Goal: Task Accomplishment & Management: Manage account settings

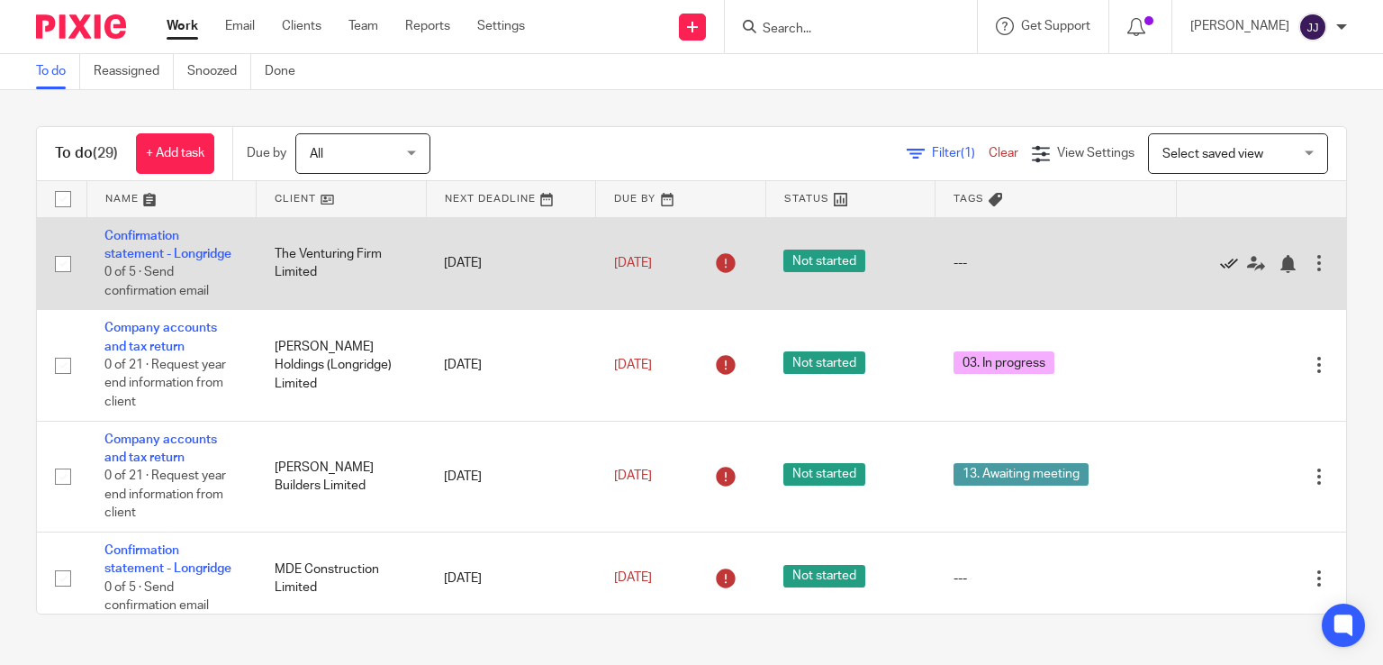
click at [1220, 265] on icon at bounding box center [1229, 264] width 18 height 18
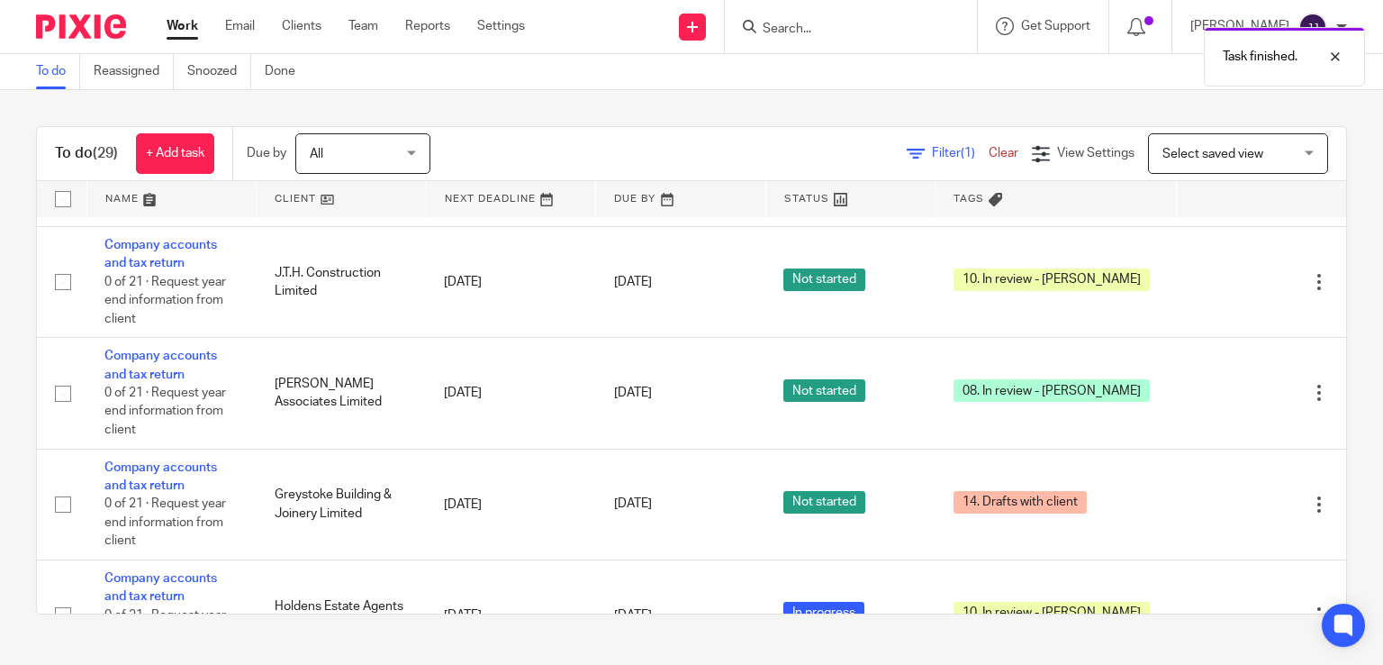
scroll to position [1171, 0]
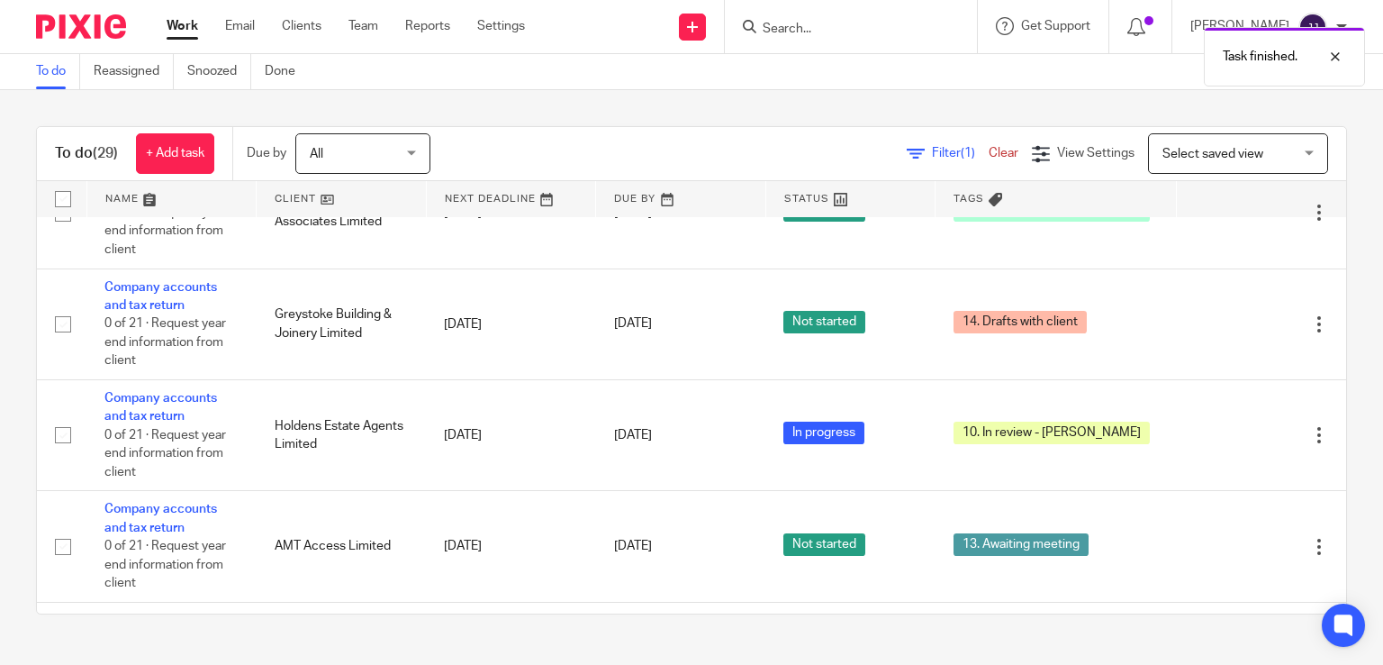
click at [870, 37] on div "Task finished." at bounding box center [1029, 52] width 674 height 68
click at [821, 28] on input "Search" at bounding box center [842, 30] width 162 height 16
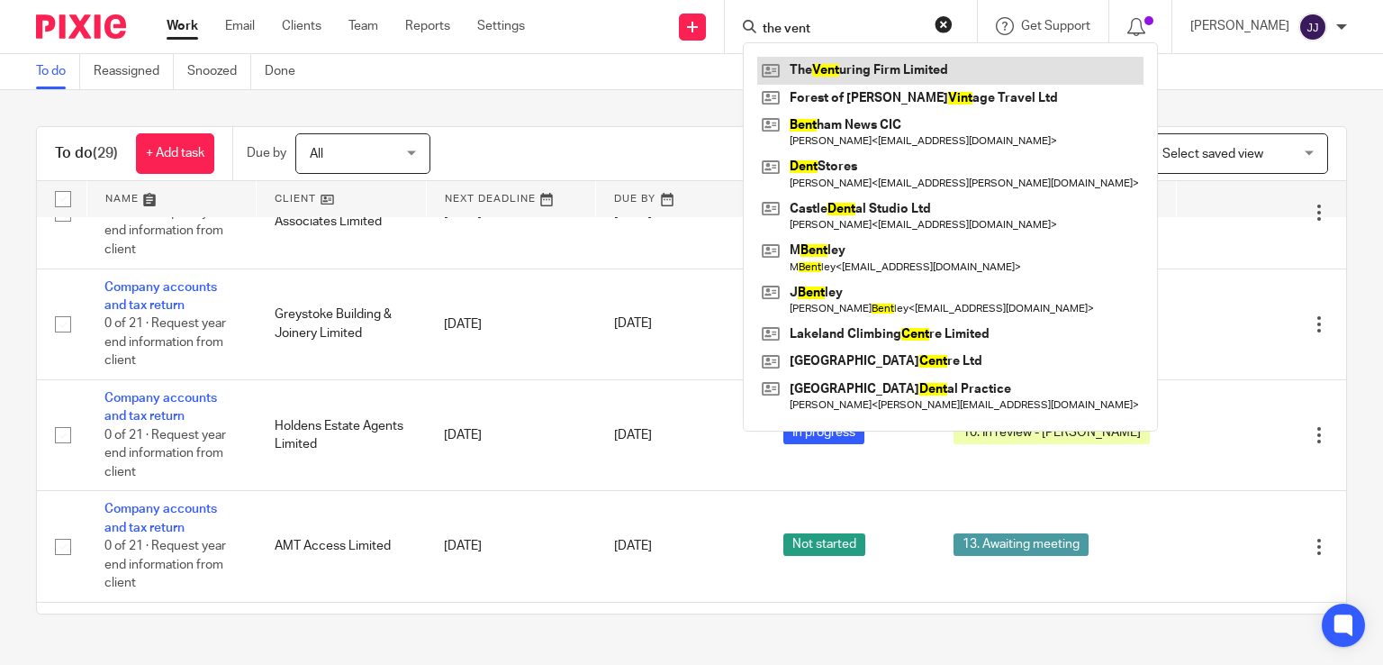
type input "the vent"
click at [883, 69] on link at bounding box center [950, 70] width 386 height 27
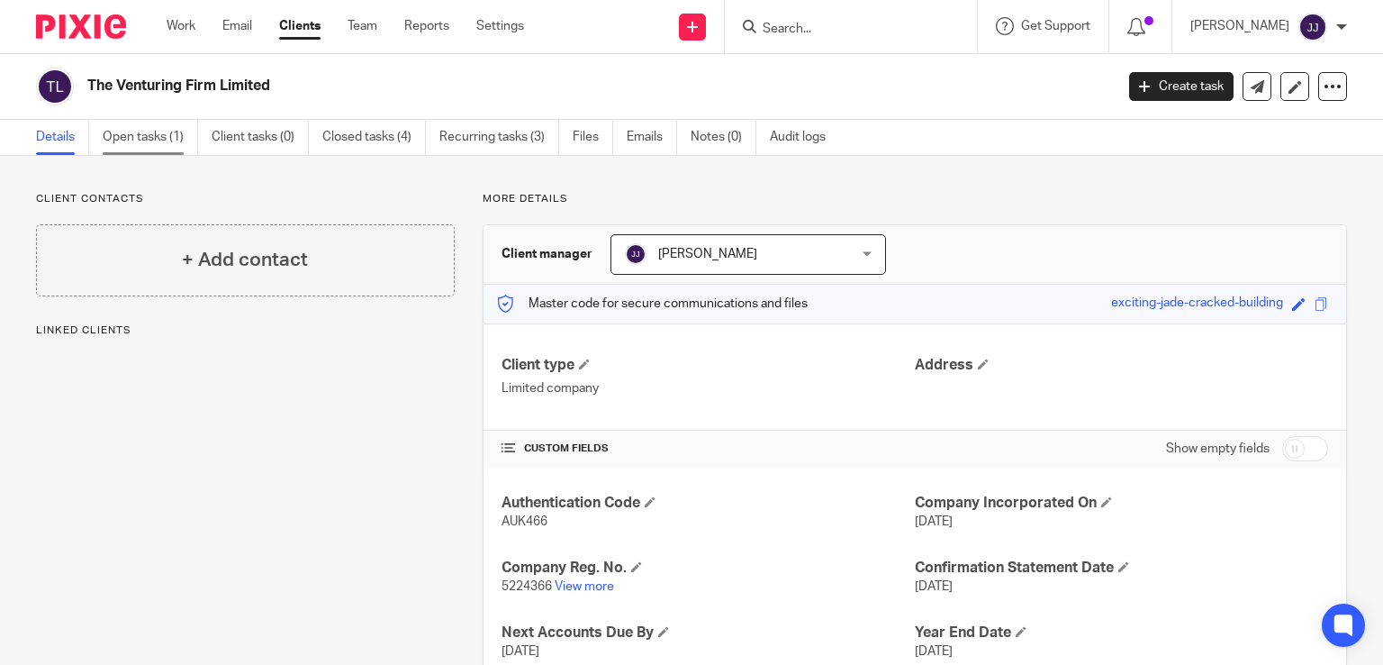
click at [158, 135] on link "Open tasks (1)" at bounding box center [150, 137] width 95 height 35
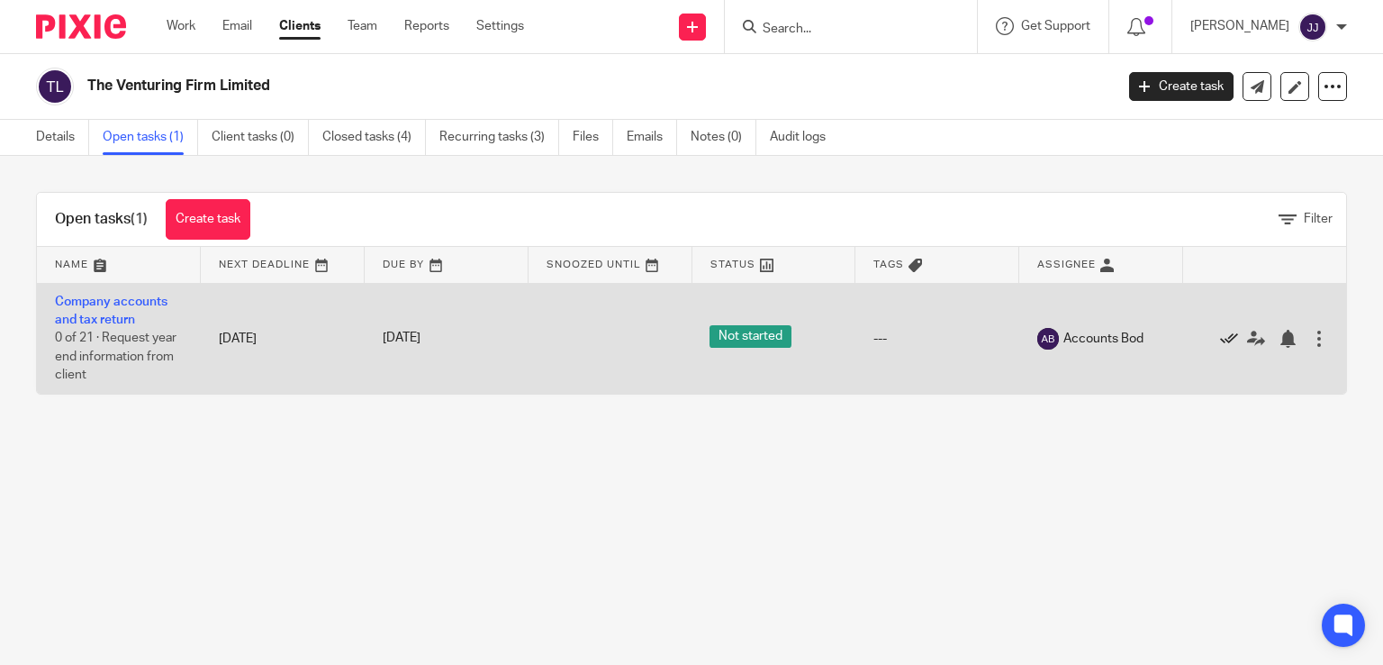
click at [1220, 338] on icon at bounding box center [1229, 339] width 18 height 18
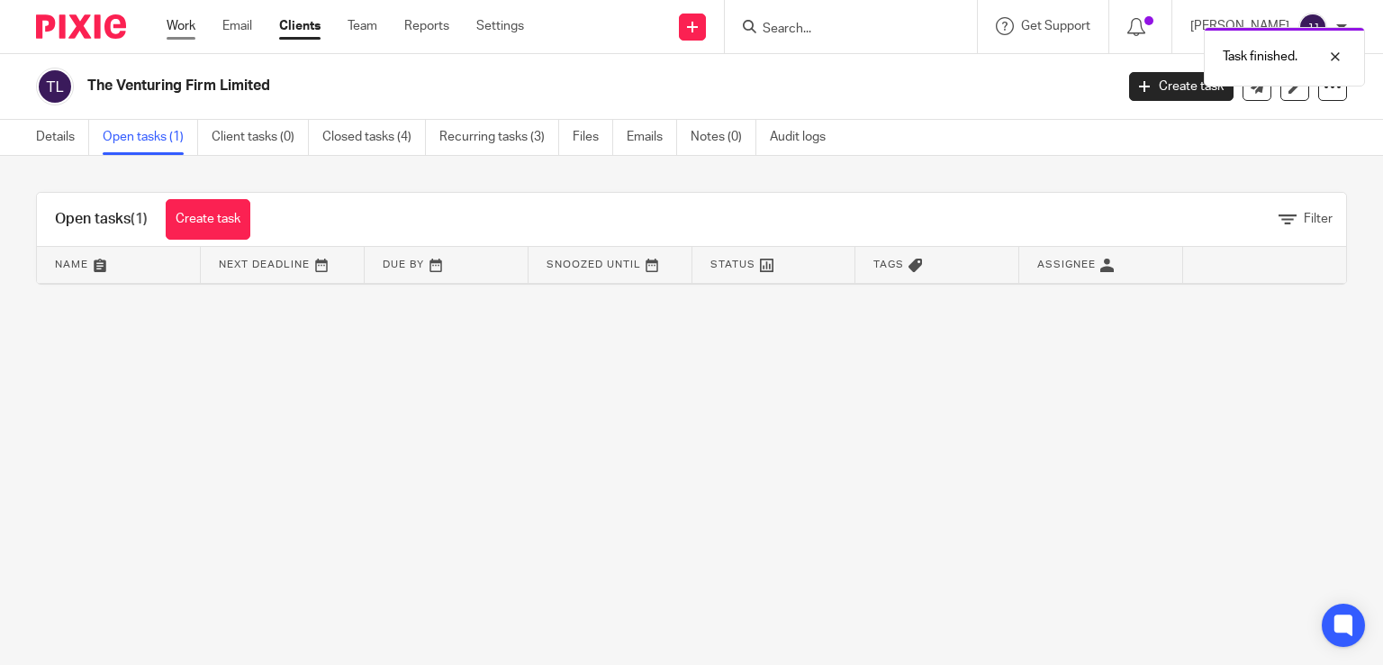
click at [181, 28] on link "Work" at bounding box center [181, 26] width 29 height 18
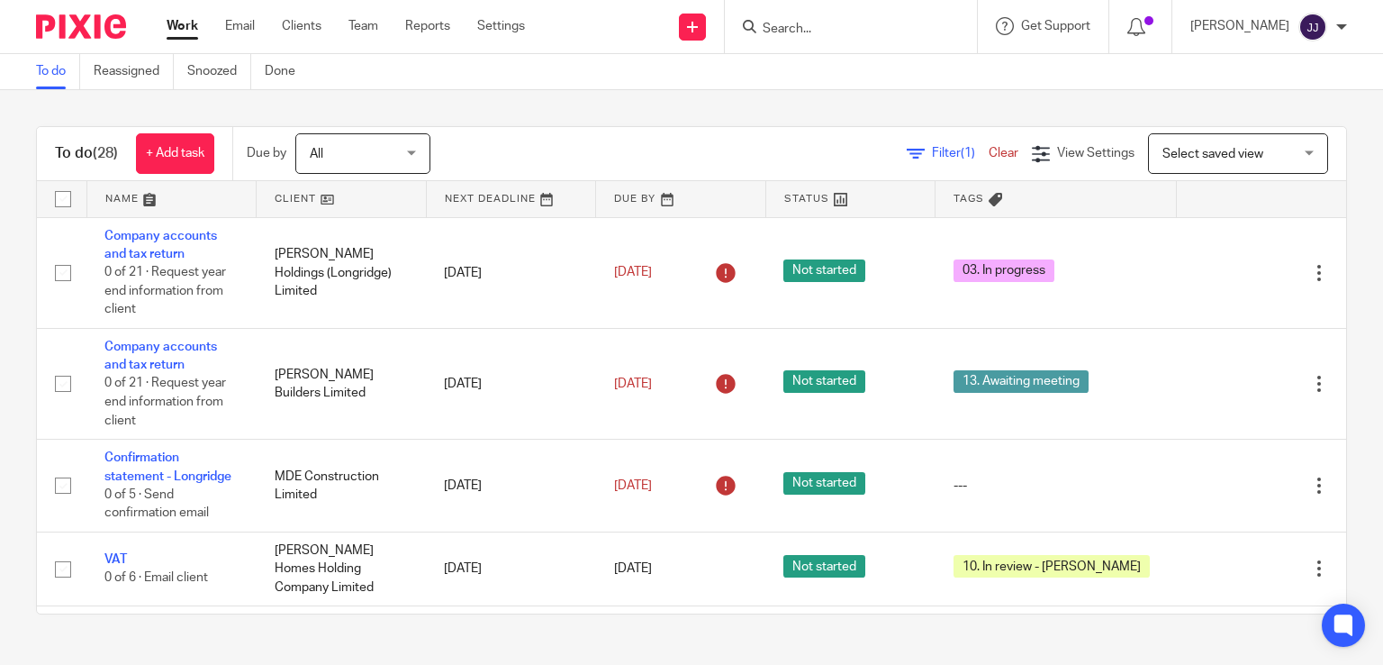
drag, startPoint x: 833, startPoint y: 17, endPoint x: 821, endPoint y: 35, distance: 21.5
click at [828, 17] on form at bounding box center [857, 26] width 192 height 23
click at [820, 37] on input "Search" at bounding box center [842, 30] width 162 height 16
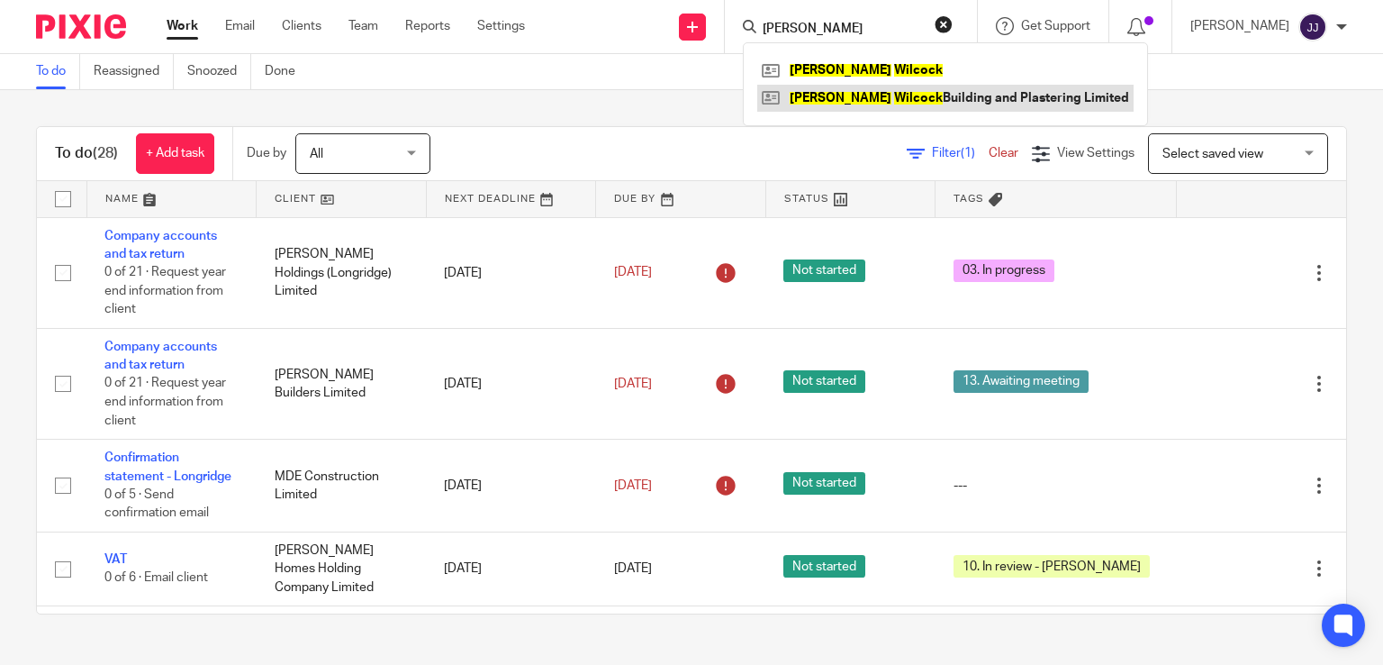
type input "paul wilcock"
click at [827, 95] on link at bounding box center [945, 98] width 376 height 27
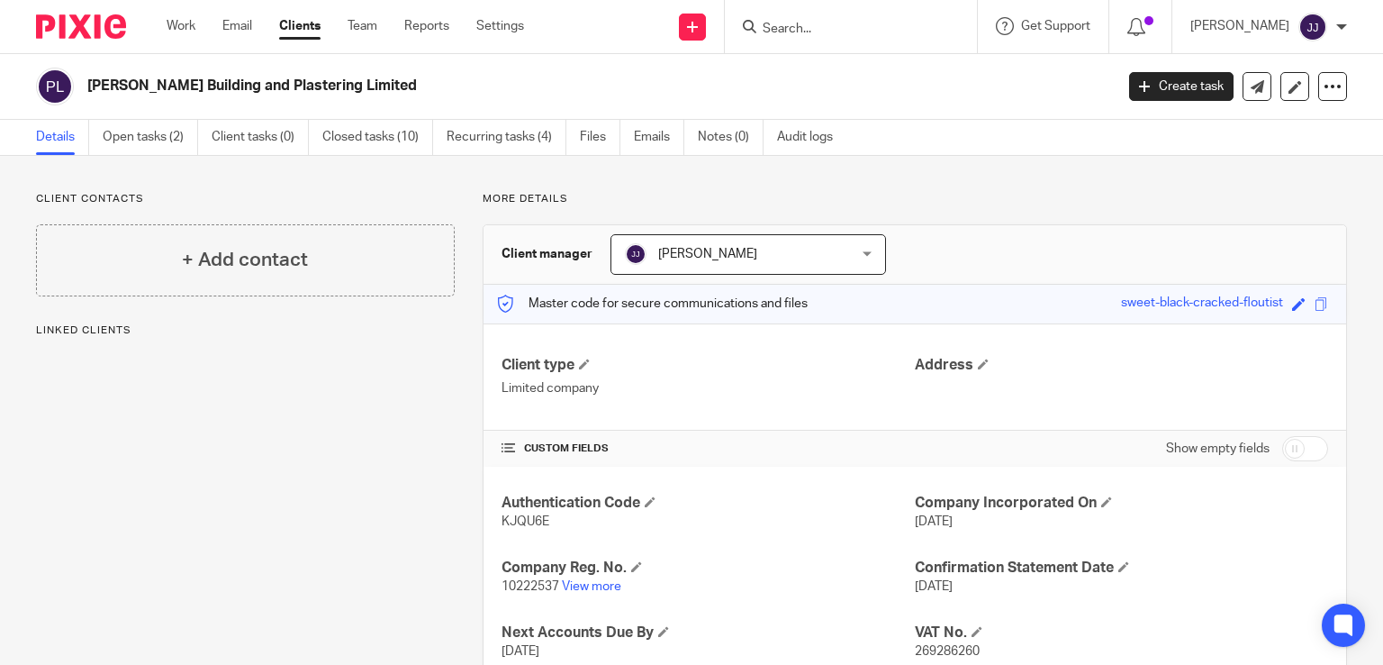
click at [146, 137] on link "Open tasks (2)" at bounding box center [150, 137] width 95 height 35
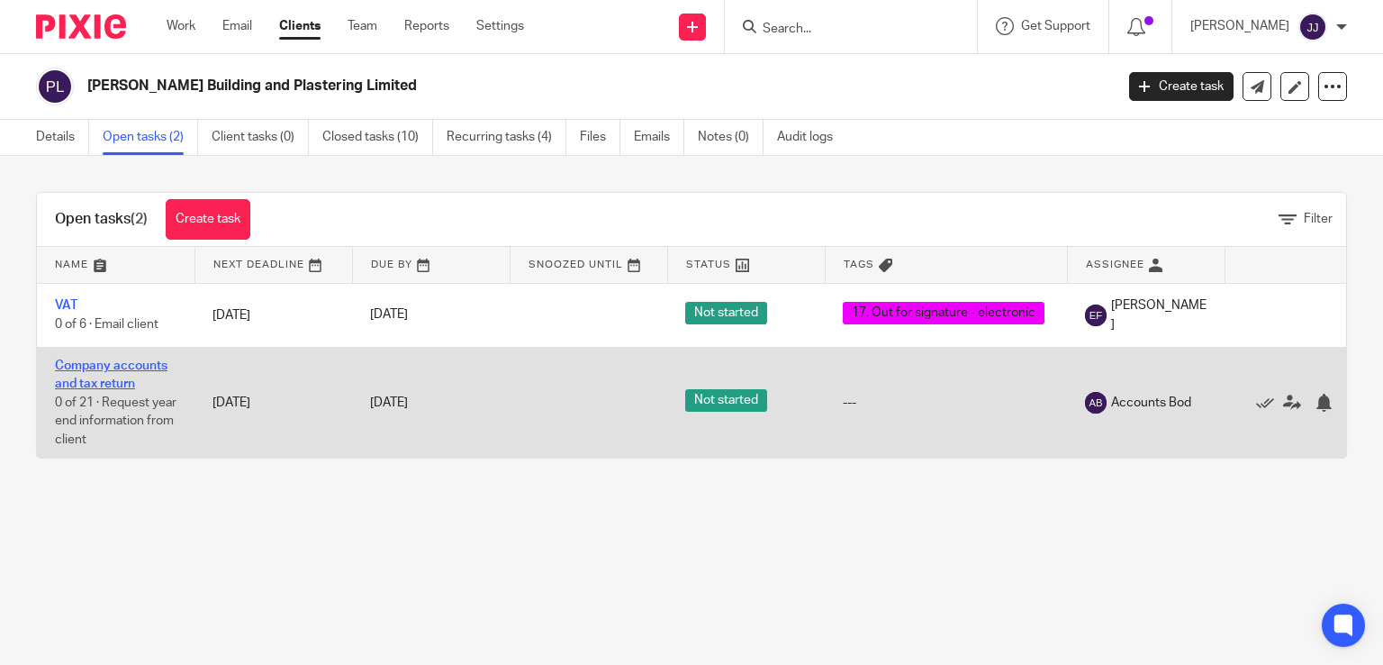
click at [94, 368] on link "Company accounts and tax return" at bounding box center [111, 374] width 113 height 31
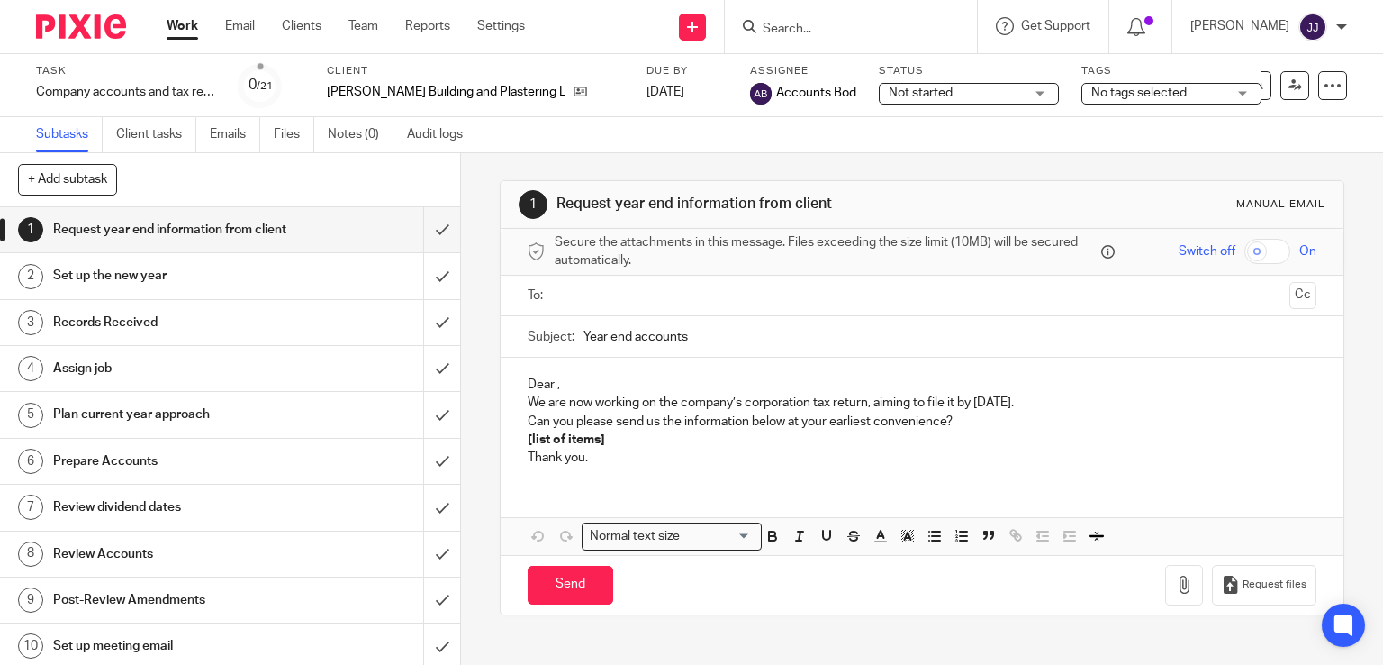
click at [919, 92] on span "Not started" at bounding box center [921, 92] width 64 height 13
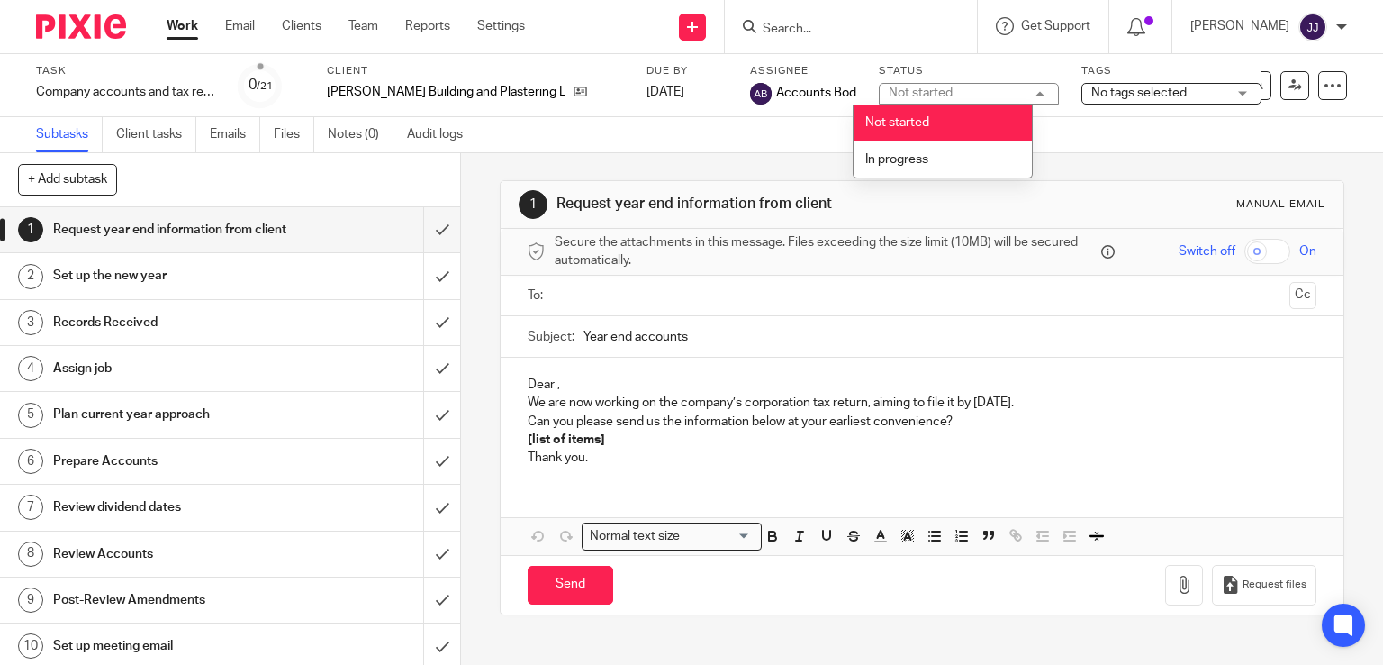
click at [918, 93] on div "Not started" at bounding box center [921, 92] width 64 height 13
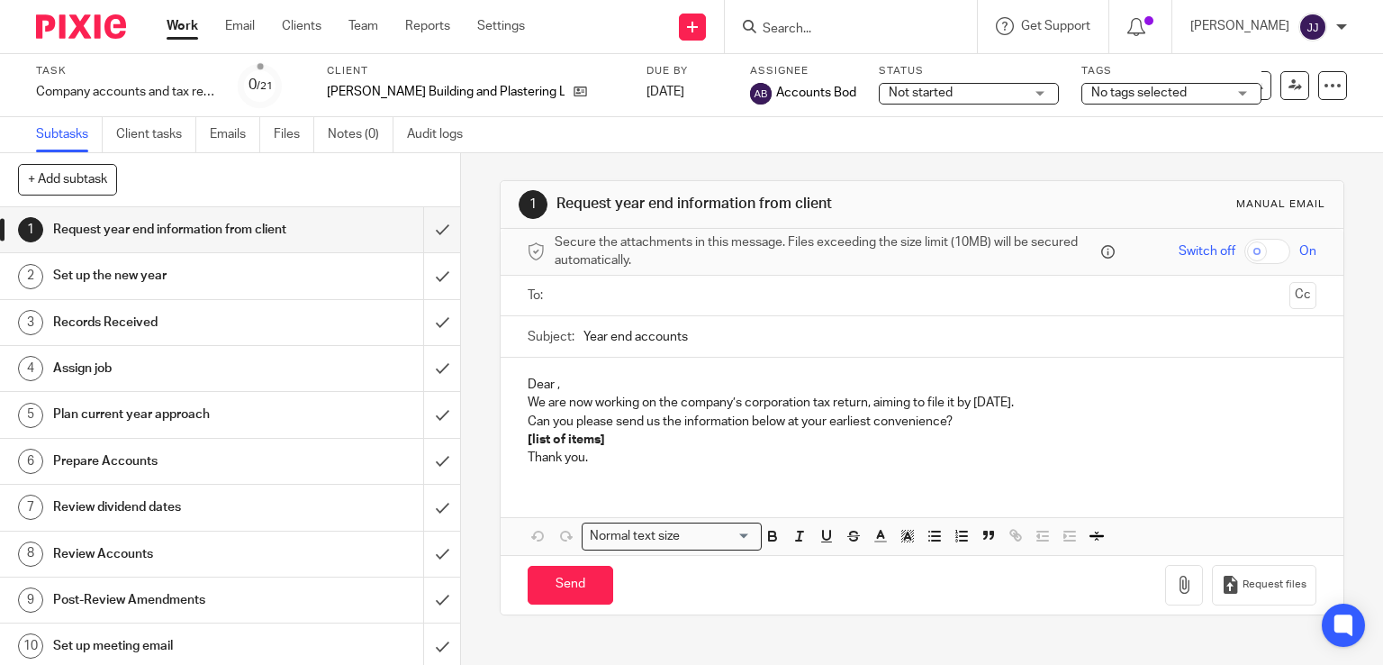
click at [1153, 88] on span "No tags selected" at bounding box center [1139, 92] width 95 height 13
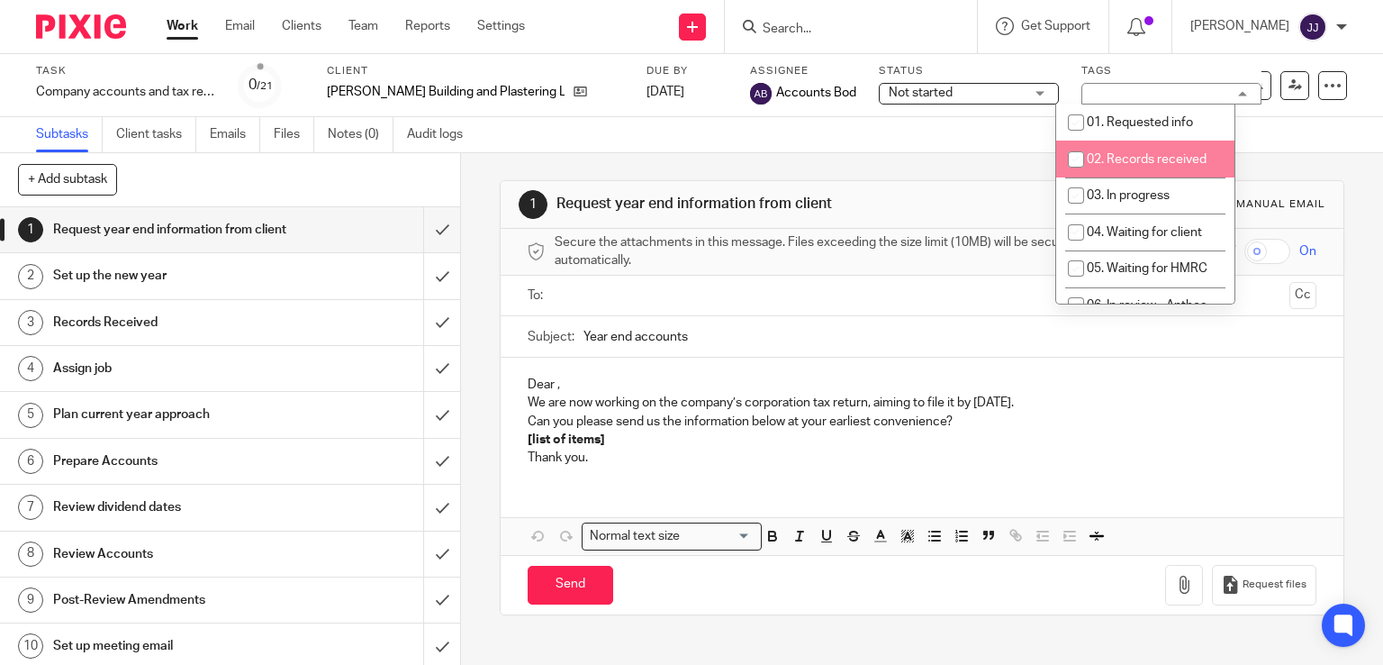
click at [1138, 153] on span "02. Records received" at bounding box center [1147, 159] width 120 height 13
checkbox input "true"
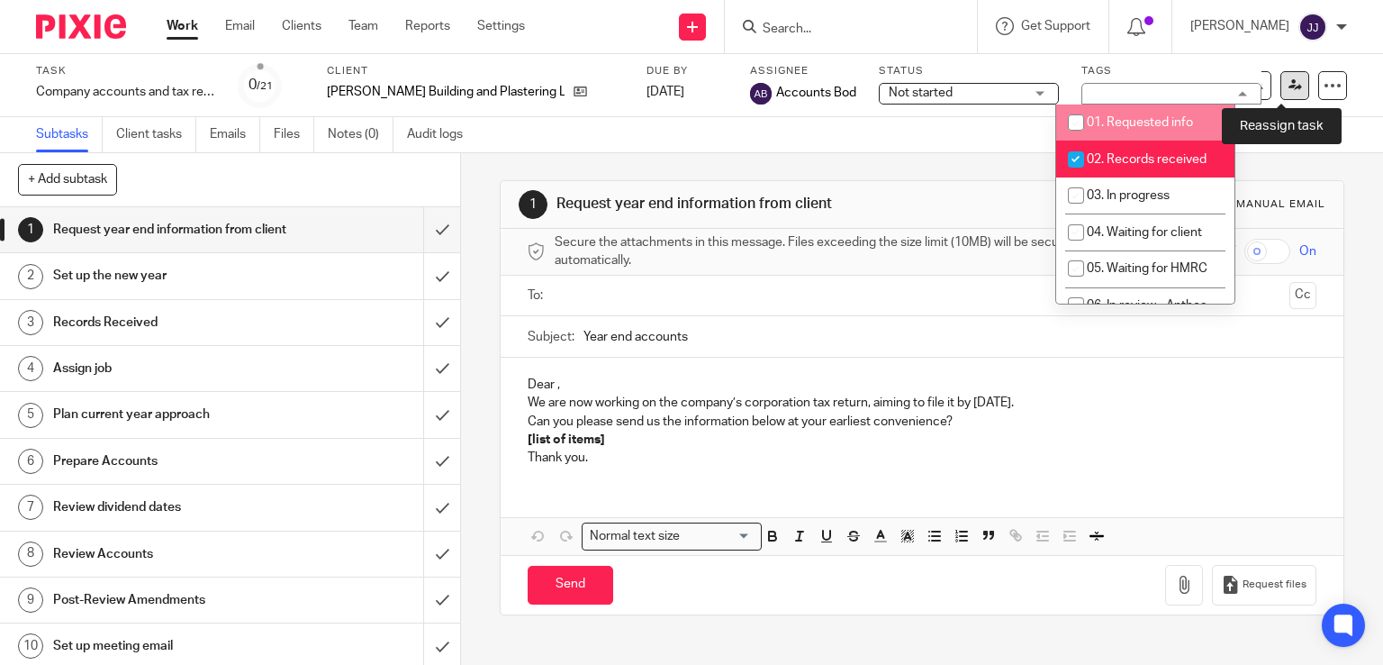
click at [1289, 86] on icon at bounding box center [1296, 85] width 14 height 14
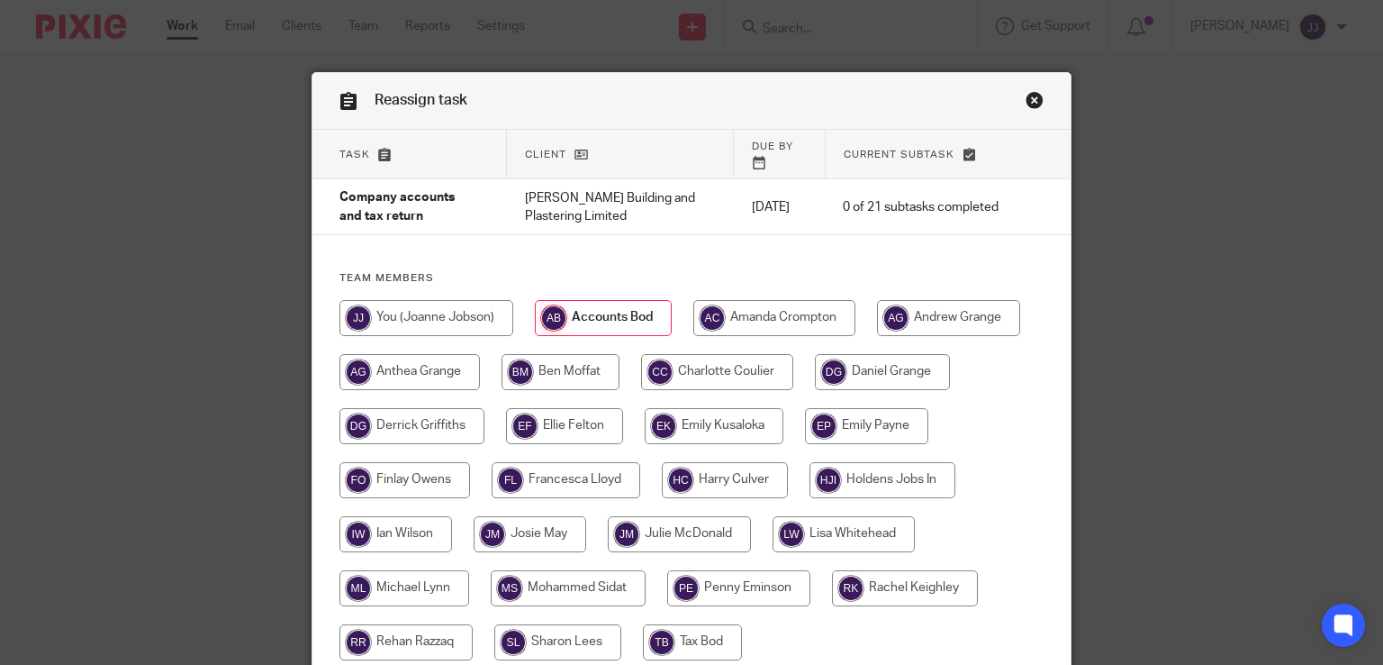
click at [703, 463] on input "radio" at bounding box center [725, 480] width 126 height 36
radio input "true"
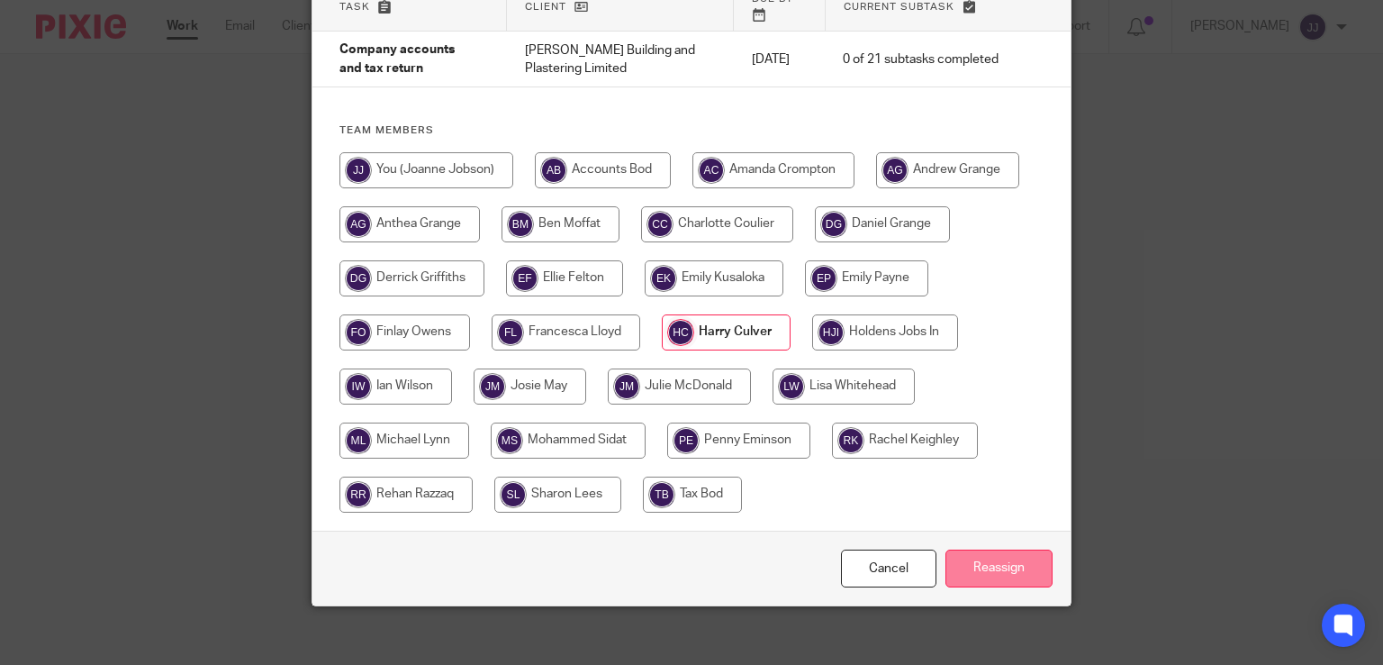
click at [956, 549] on input "Reassign" at bounding box center [999, 568] width 107 height 39
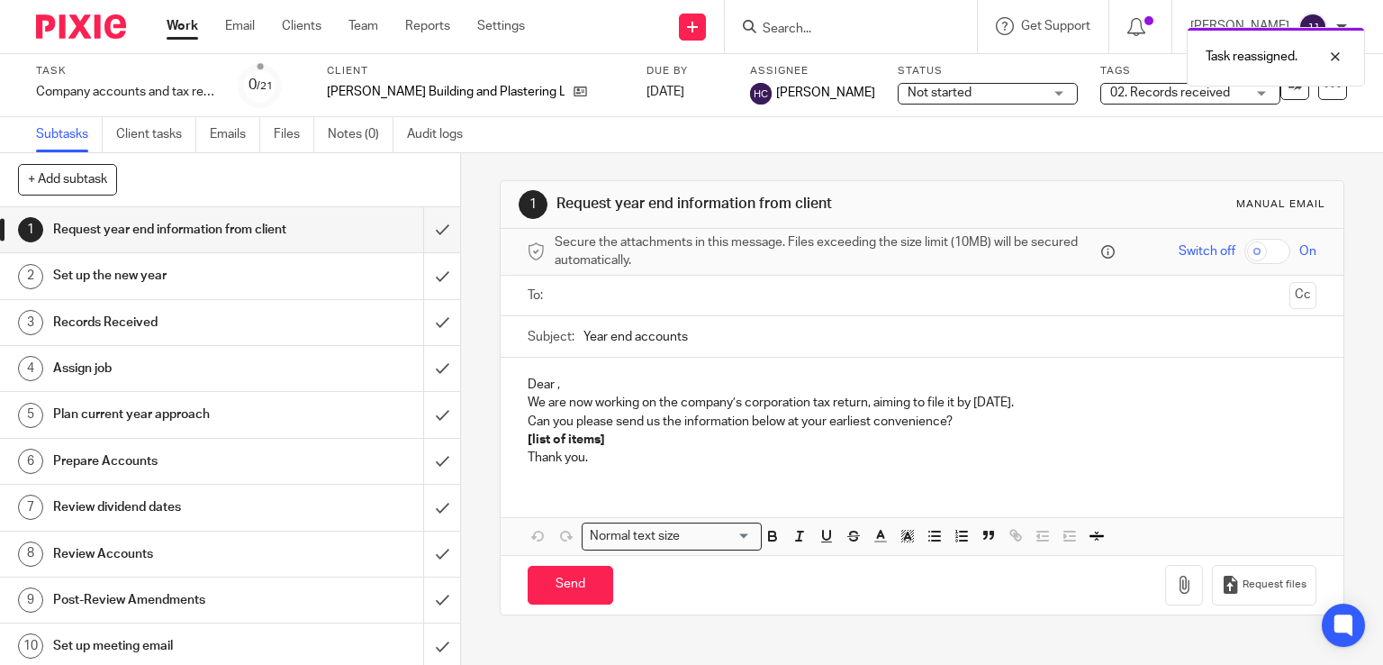
click at [177, 35] on link "Work" at bounding box center [183, 26] width 32 height 18
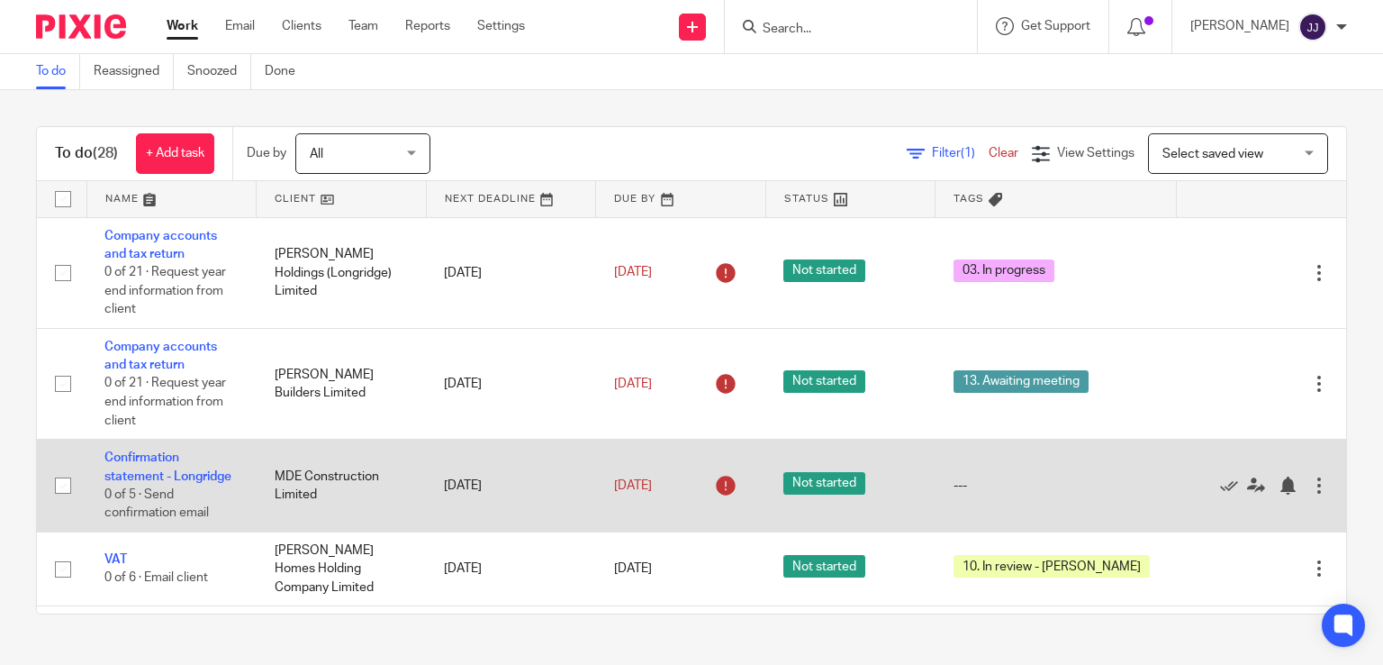
scroll to position [90, 0]
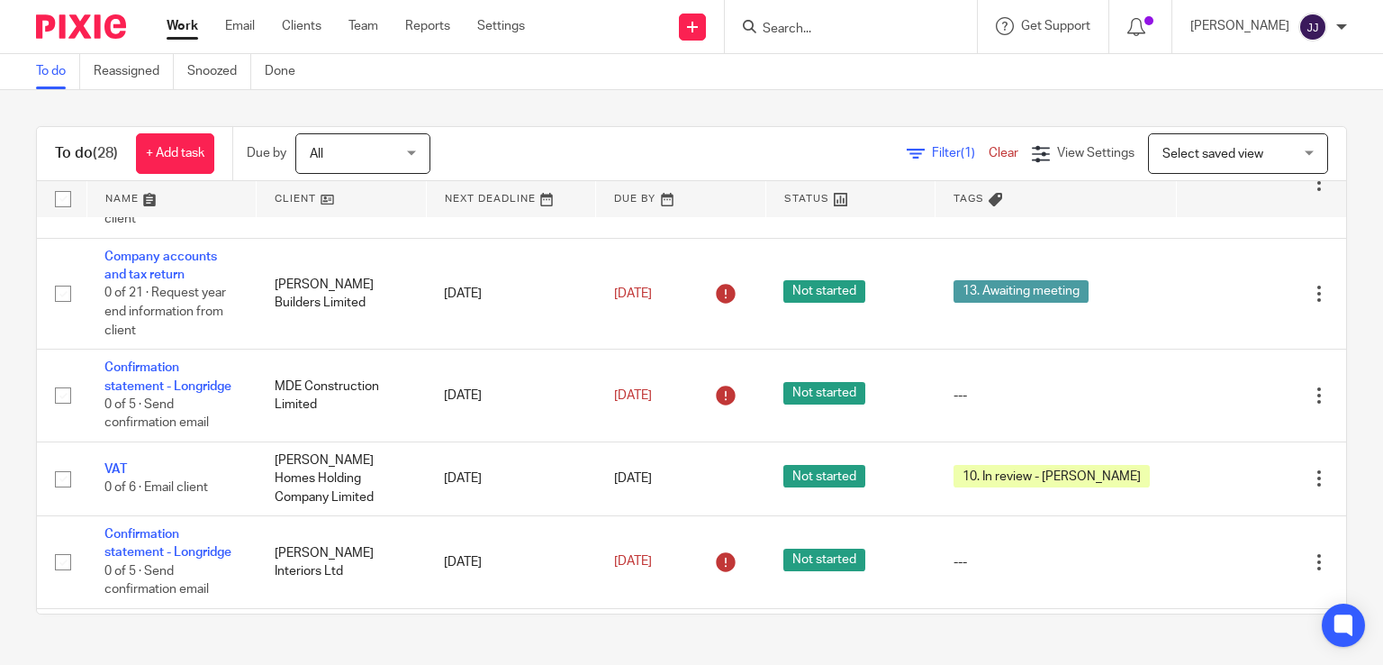
click at [797, 41] on div at bounding box center [851, 26] width 252 height 53
click at [799, 33] on input "Search" at bounding box center [842, 30] width 162 height 16
type input "mde"
click button "submit" at bounding box center [0, 0] width 0 height 0
click at [855, 67] on link at bounding box center [868, 70] width 223 height 27
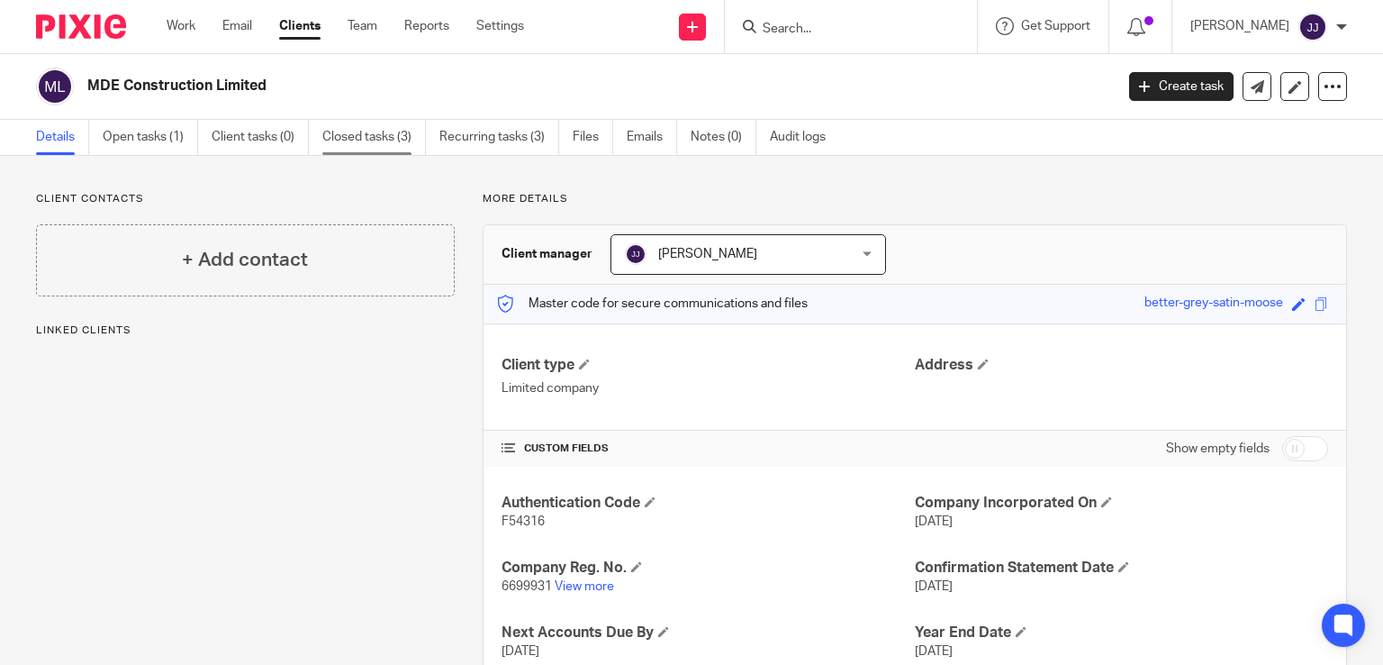
click at [344, 138] on link "Closed tasks (3)" at bounding box center [374, 137] width 104 height 35
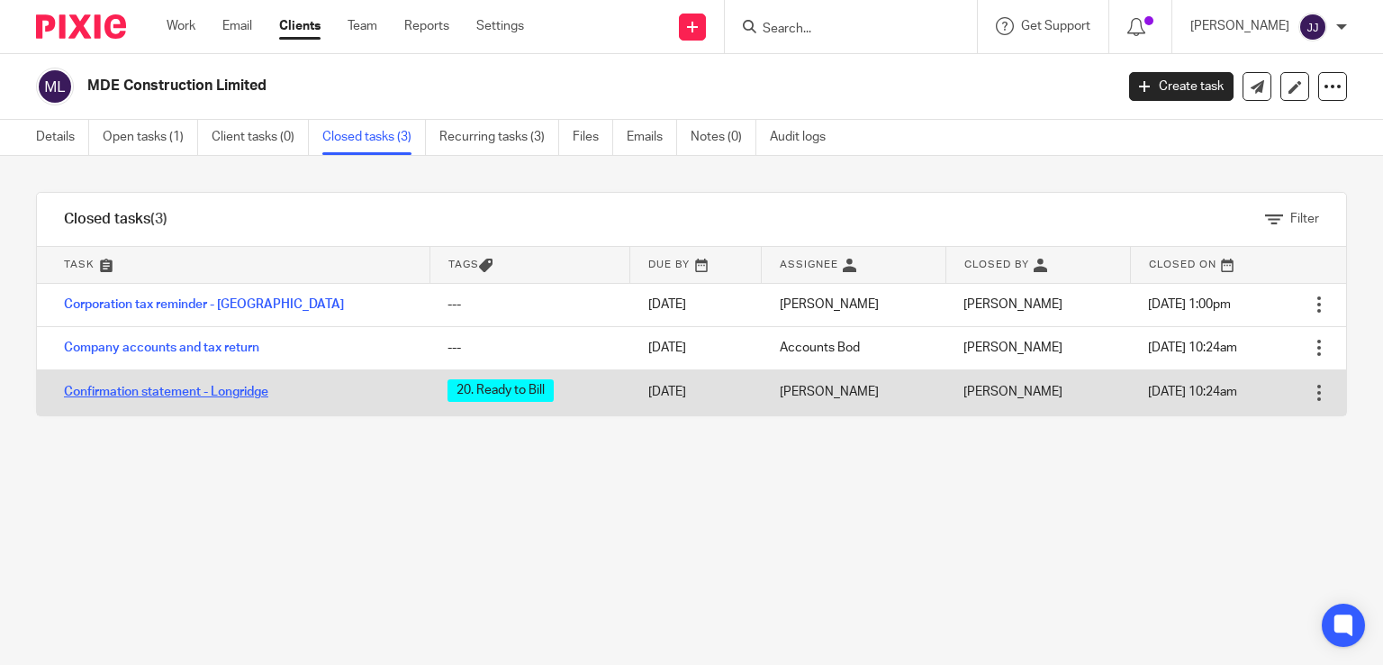
click at [243, 392] on link "Confirmation statement - Longridge" at bounding box center [166, 391] width 204 height 13
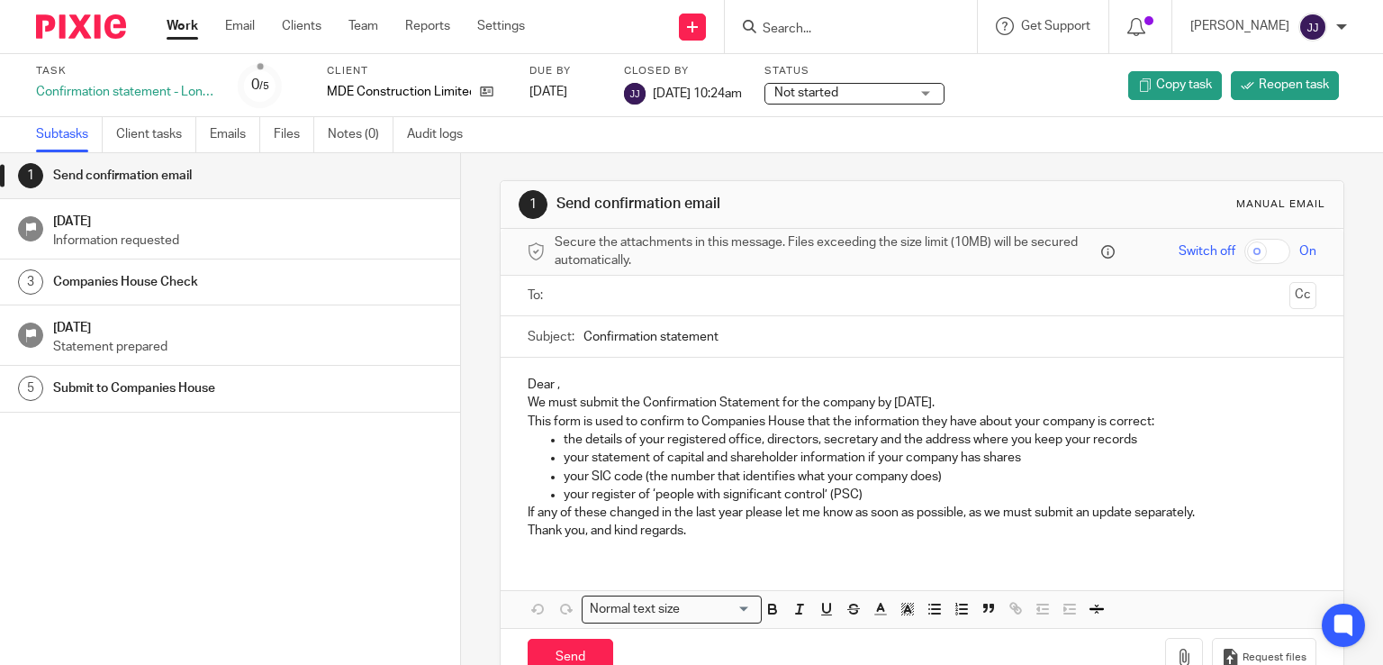
click at [169, 32] on link "Work" at bounding box center [183, 26] width 32 height 18
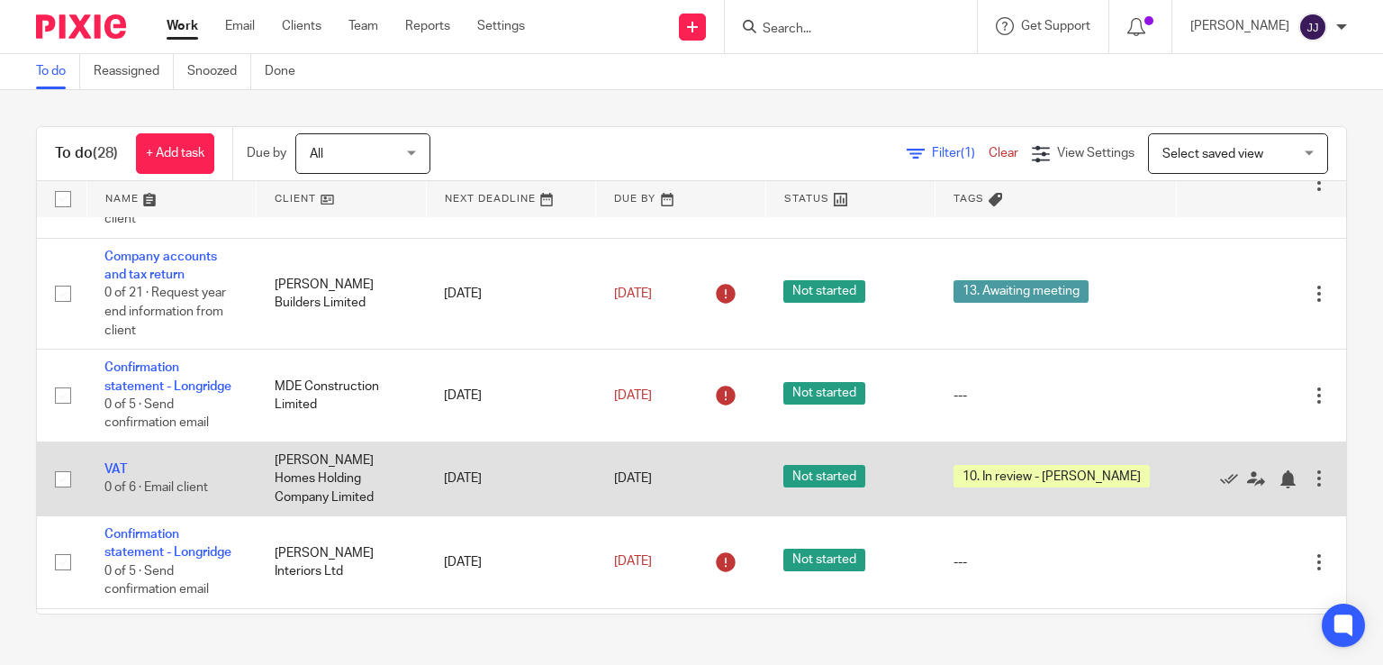
scroll to position [180, 0]
